Goal: Task Accomplishment & Management: Use online tool/utility

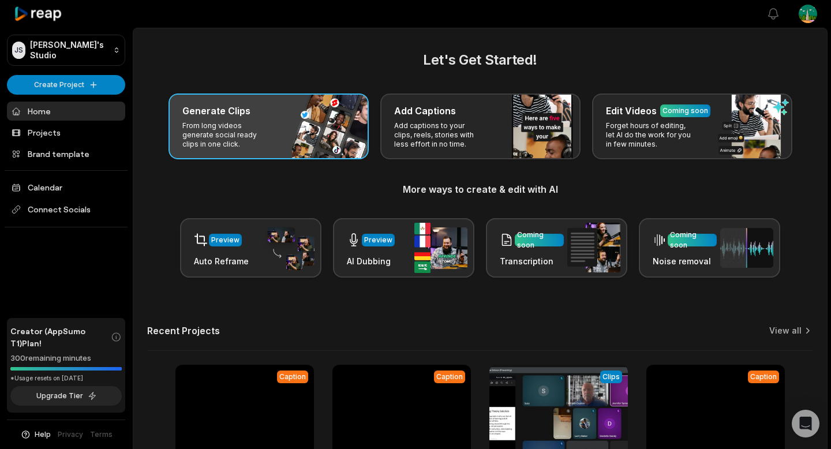
click at [290, 133] on div "Generate Clips From long videos generate social ready clips in one click." at bounding box center [269, 127] width 200 height 66
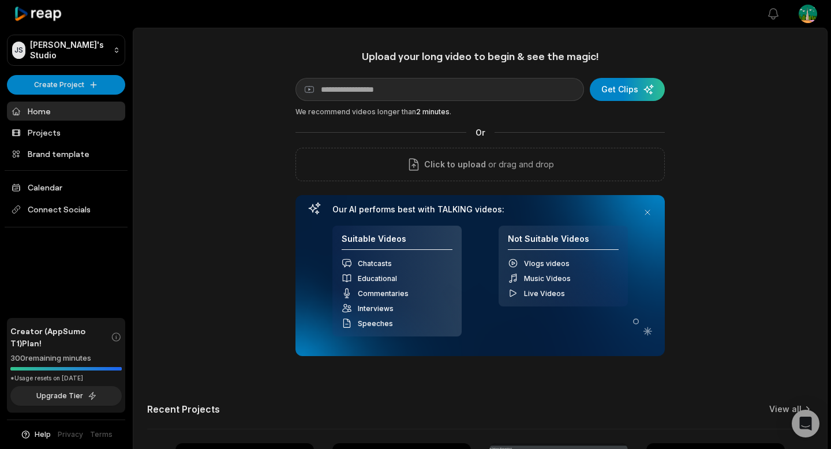
click at [638, 77] on div "Upload your long video to begin & see the magic! YouTube link Get Clips We reco…" at bounding box center [480, 203] width 369 height 307
click at [506, 184] on div "Upload your long video to begin & see the magic! YouTube link Get Clips We reco…" at bounding box center [480, 203] width 369 height 307
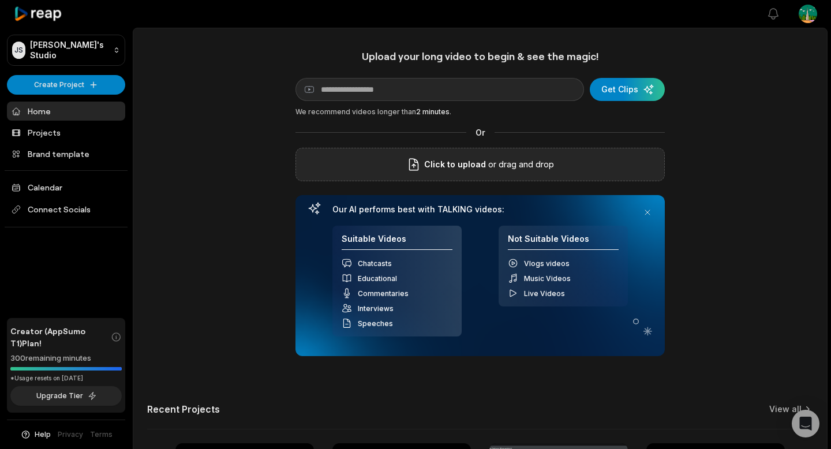
click at [513, 166] on p "or drag and drop" at bounding box center [520, 165] width 68 height 14
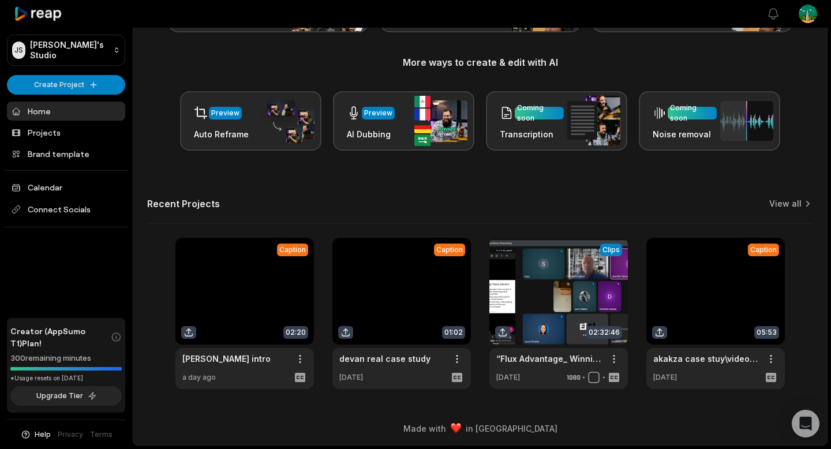
scroll to position [1, 0]
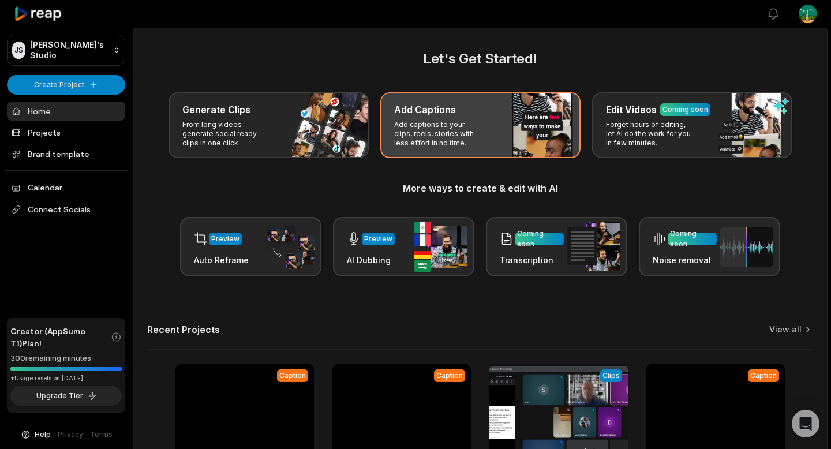
click at [478, 126] on p "Add captions to your clips, reels, stories with less effort in no time." at bounding box center [438, 134] width 89 height 28
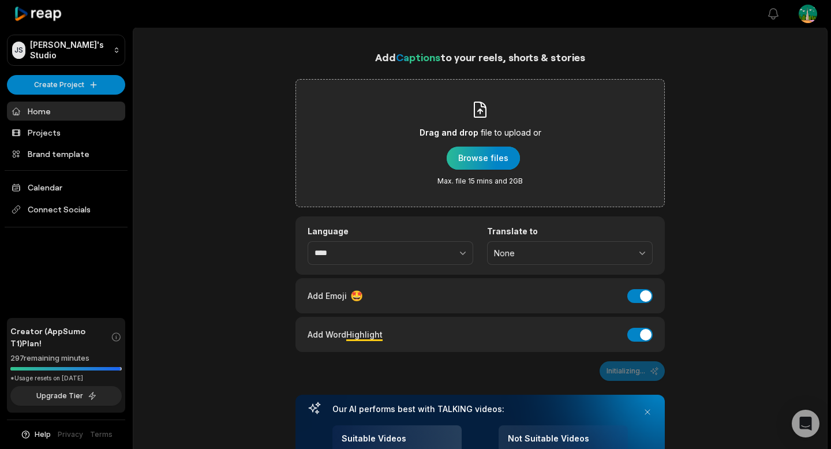
click at [477, 165] on div "button" at bounding box center [483, 158] width 73 height 23
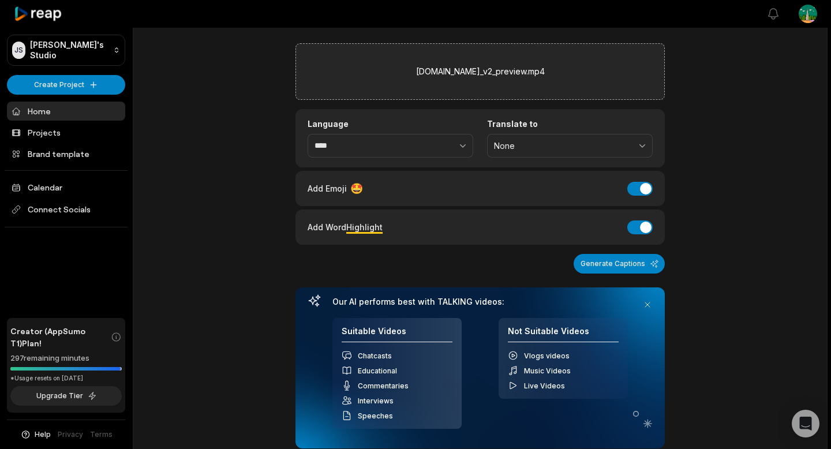
scroll to position [2, 0]
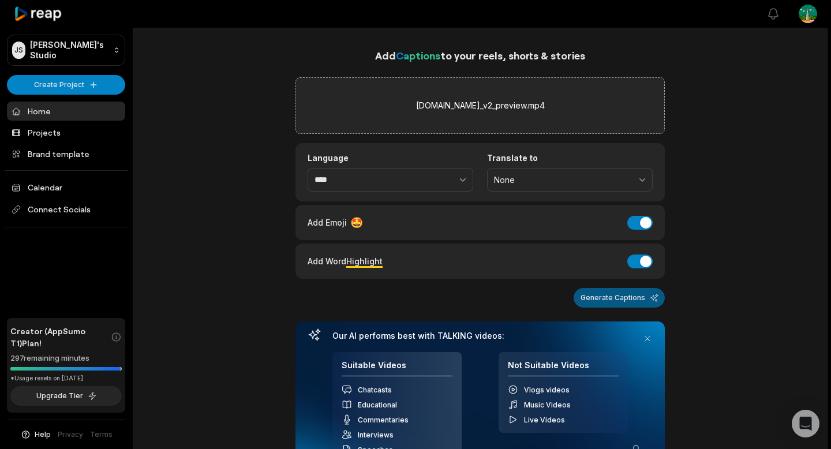
click at [602, 293] on button "Generate Captions" at bounding box center [619, 298] width 91 height 20
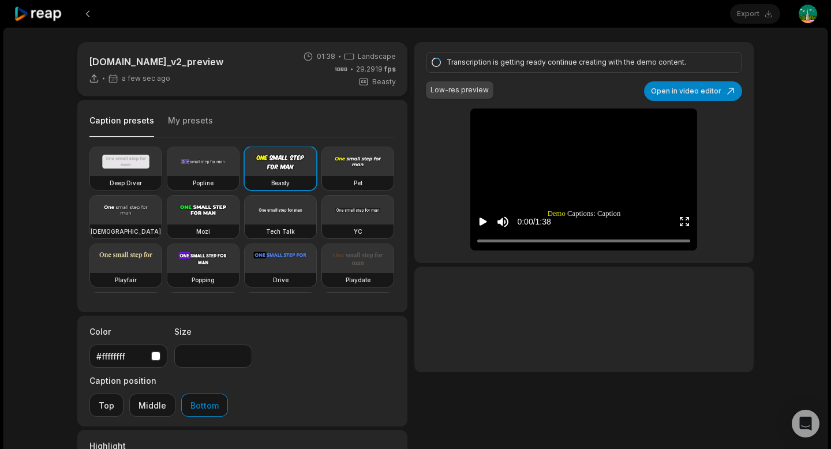
click at [124, 165] on video at bounding box center [126, 161] width 72 height 29
click at [598, 128] on video at bounding box center [584, 119] width 39 height 20
click at [603, 128] on video at bounding box center [584, 119] width 39 height 20
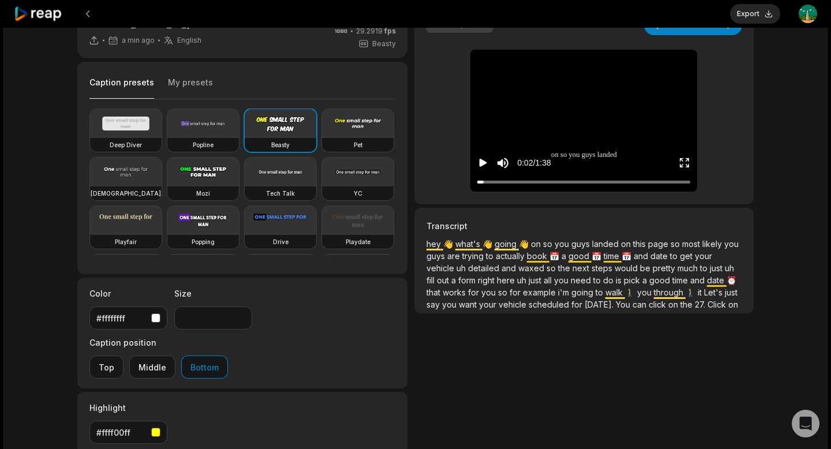
click at [129, 133] on video at bounding box center [126, 123] width 72 height 29
type input "**"
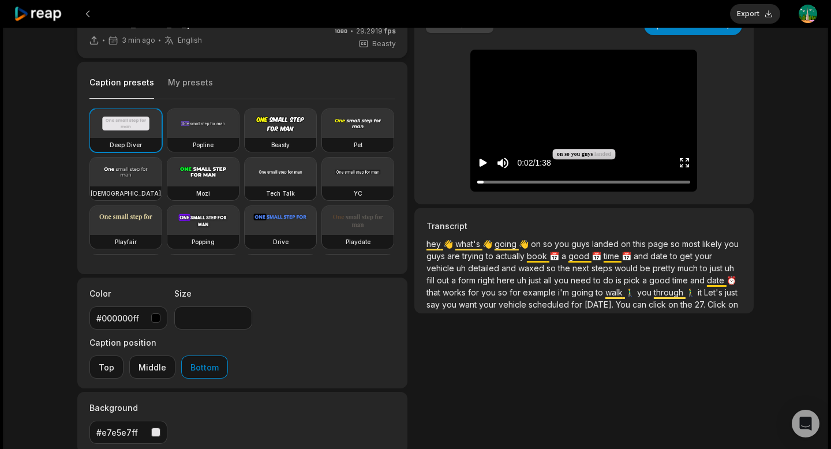
drag, startPoint x: 645, startPoint y: 104, endPoint x: 638, endPoint y: 106, distance: 6.5
click at [604, 69] on video at bounding box center [584, 60] width 39 height 20
click at [592, 135] on div "0:04 / 1:38" at bounding box center [584, 160] width 227 height 62
click at [604, 69] on video at bounding box center [584, 60] width 39 height 20
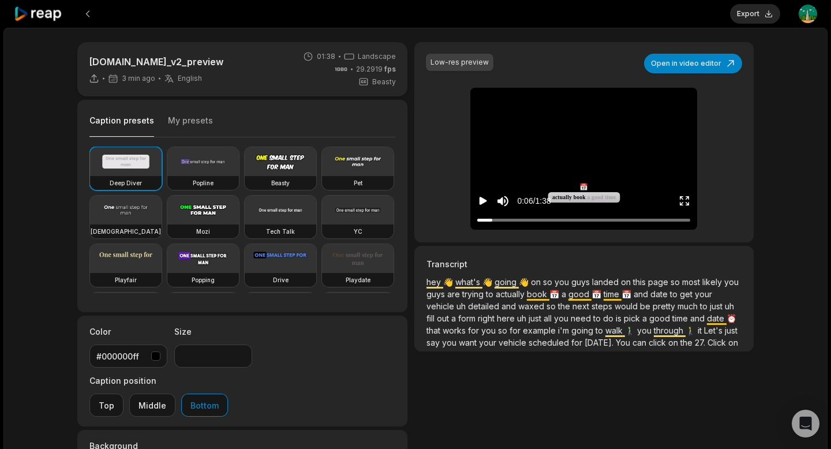
click at [749, 11] on button "Export" at bounding box center [755, 14] width 50 height 20
click at [753, 3] on div "Download Open user menu" at bounding box center [767, 14] width 99 height 28
click at [746, 15] on button "Download" at bounding box center [749, 14] width 62 height 20
